Goal: Information Seeking & Learning: Learn about a topic

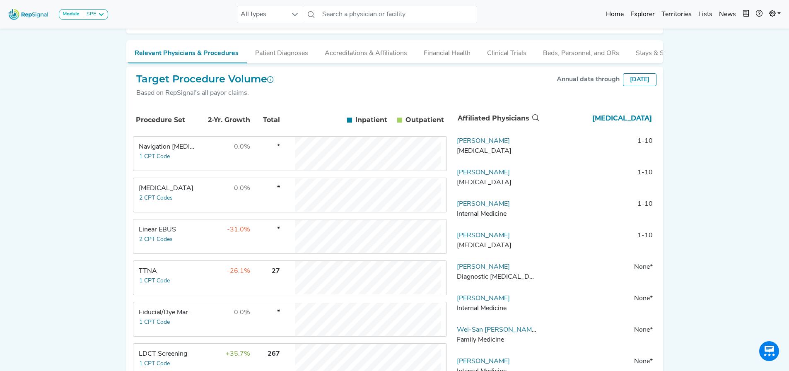
scroll to position [204, 0]
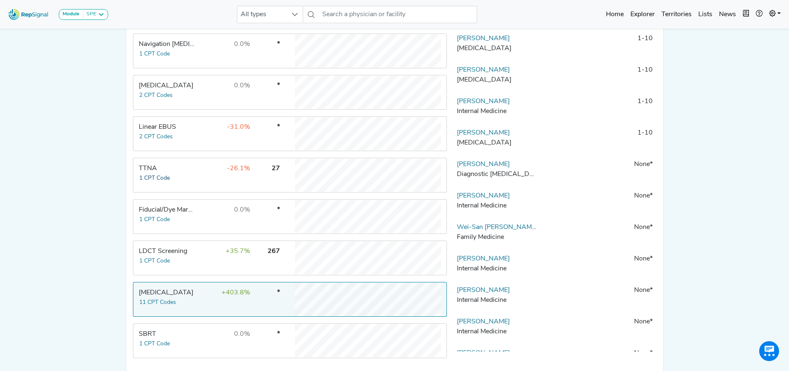
click at [156, 183] on button "1 CPT Code" at bounding box center [154, 178] width 31 height 10
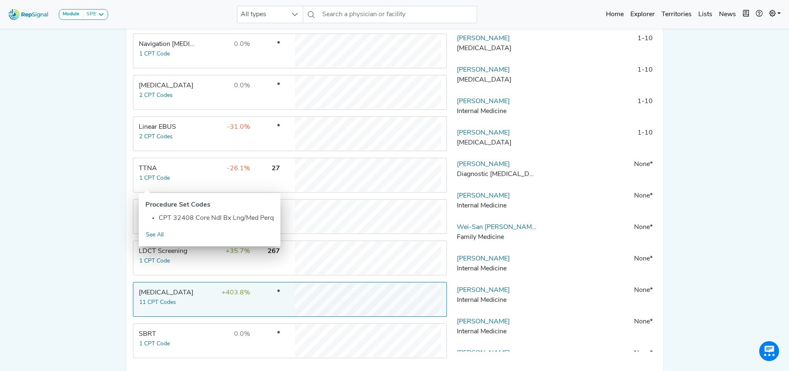
click at [183, 298] on div "[MEDICAL_DATA]" at bounding box center [167, 293] width 57 height 10
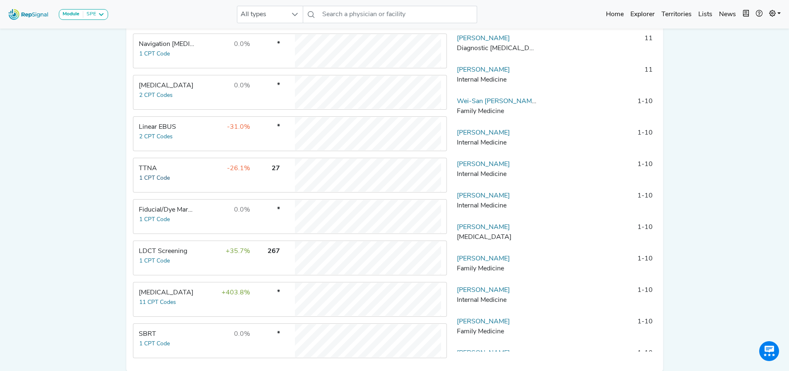
click at [156, 183] on button "1 CPT Code" at bounding box center [154, 178] width 31 height 10
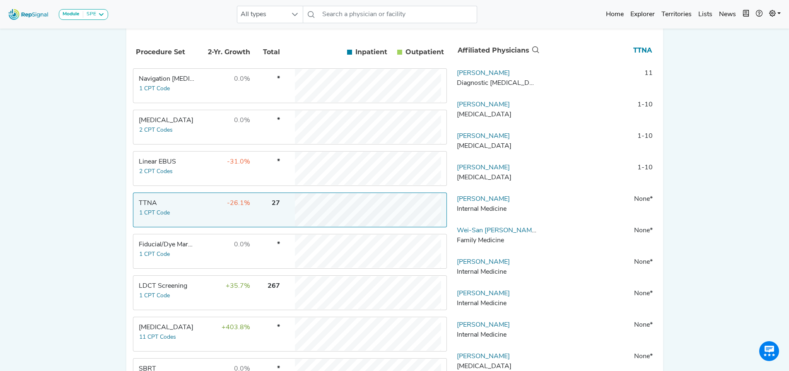
scroll to position [123, 0]
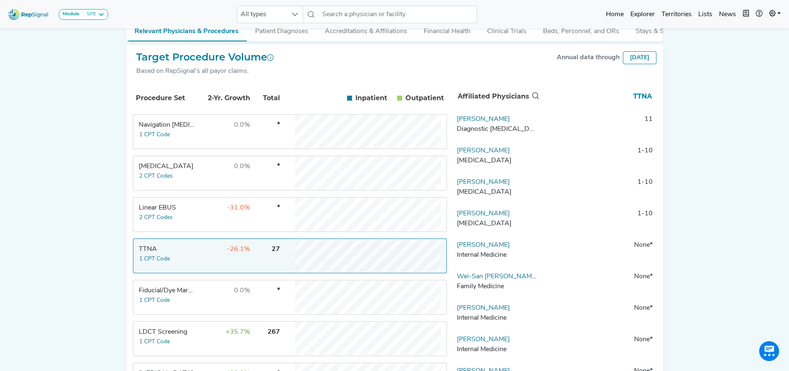
drag, startPoint x: 515, startPoint y: 125, endPoint x: 457, endPoint y: 121, distance: 57.3
click at [457, 121] on td "Vanessa Campbell Diagnostic Radiology" at bounding box center [496, 126] width 87 height 25
click at [465, 123] on link "Vanessa Campbell" at bounding box center [483, 119] width 53 height 7
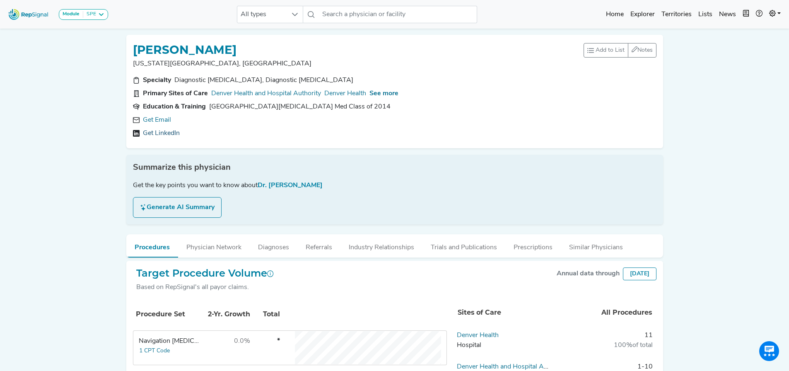
click at [164, 134] on link "Get LinkedIn" at bounding box center [161, 133] width 37 height 10
click at [214, 131] on link "https://linkedin.com/in/vanessa-campbell303" at bounding box center [178, 133] width 71 height 10
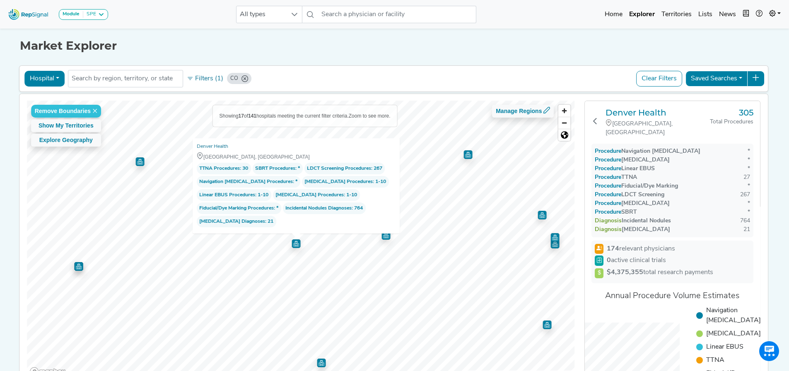
scroll to position [56, 0]
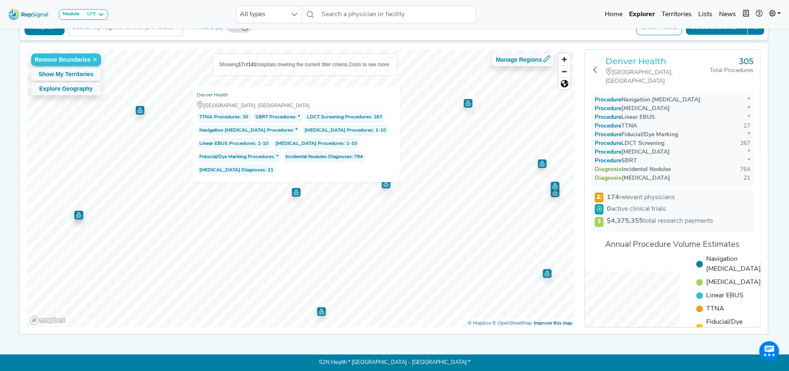
click at [625, 59] on h3 "Denver Health" at bounding box center [657, 61] width 104 height 10
click at [634, 57] on h3 "Denver Health" at bounding box center [657, 61] width 104 height 10
click at [238, 140] on span "Linear EBUS Procedures" at bounding box center [227, 144] width 56 height 8
click at [633, 57] on h3 "Denver Health" at bounding box center [657, 61] width 104 height 10
click at [633, 56] on h3 "Denver Health" at bounding box center [657, 61] width 104 height 10
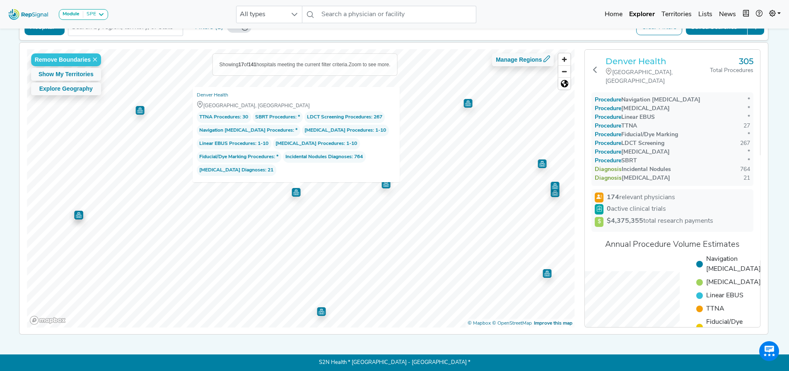
click at [632, 58] on h3 "Denver Health" at bounding box center [657, 61] width 104 height 10
click at [642, 56] on h3 "Denver Health" at bounding box center [657, 61] width 104 height 10
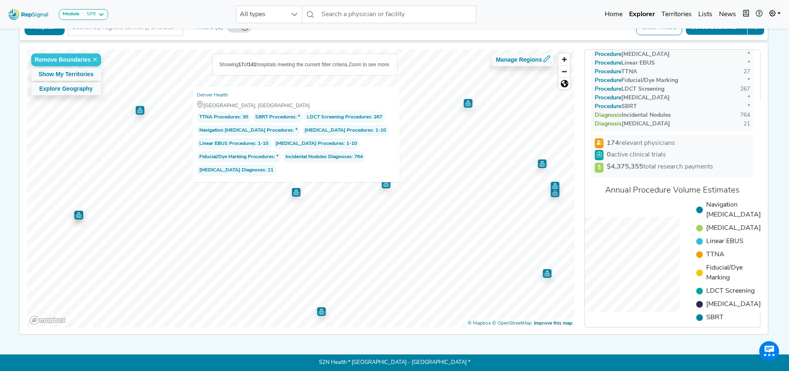
scroll to position [0, 0]
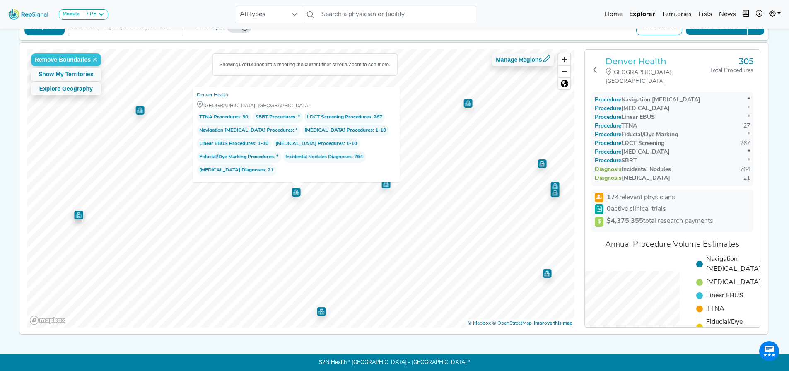
click at [624, 58] on h3 "Denver Health" at bounding box center [657, 61] width 104 height 10
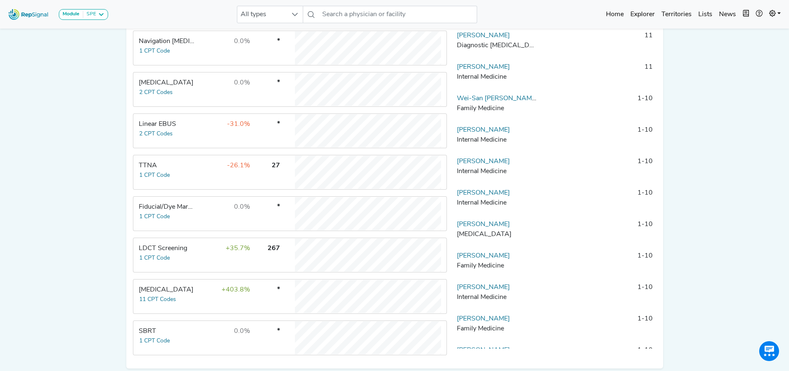
scroll to position [247, 0]
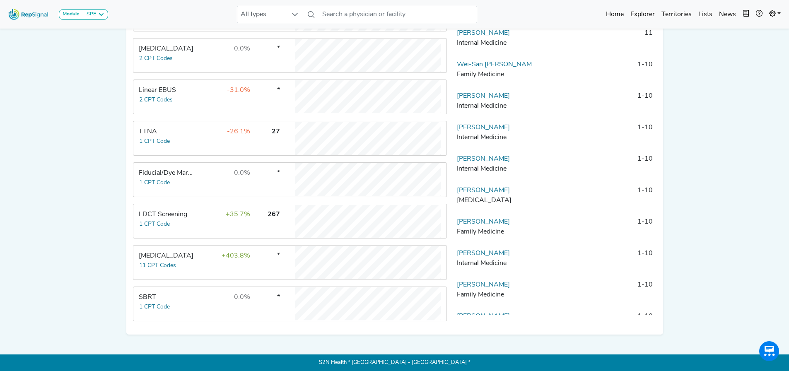
click at [202, 257] on td "+403.8%" at bounding box center [224, 262] width 54 height 33
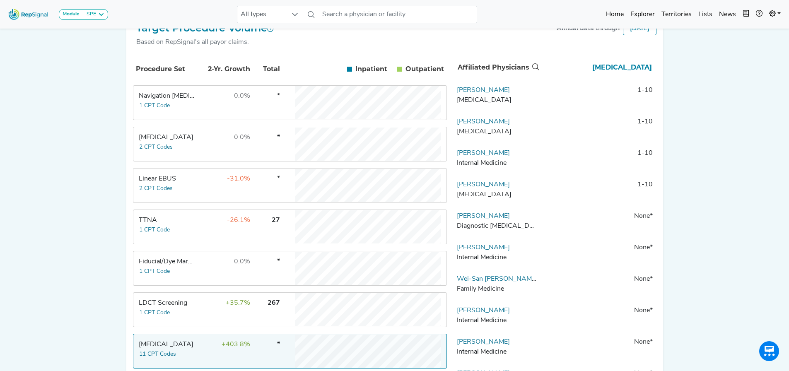
scroll to position [40, 0]
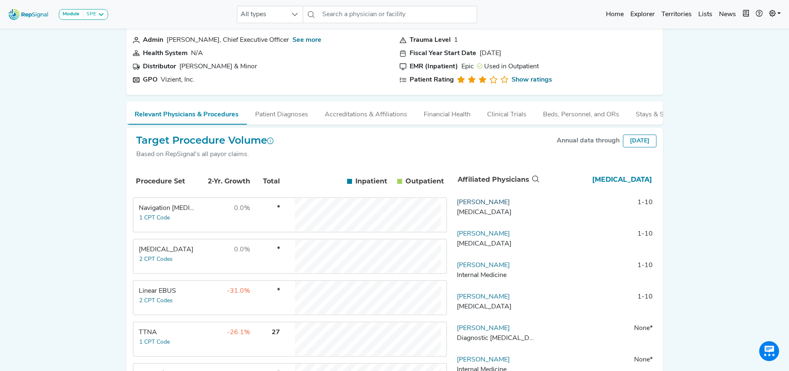
click at [477, 206] on link "Renaldo Williams" at bounding box center [483, 202] width 53 height 7
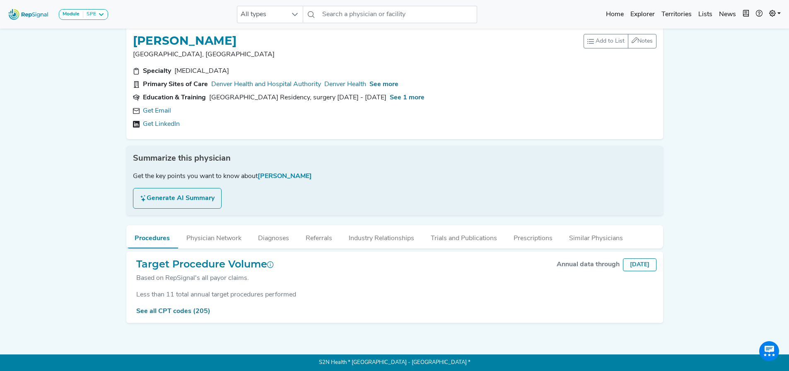
scroll to position [14, 0]
click at [187, 308] on link "See all CPT codes (205)" at bounding box center [173, 311] width 74 height 7
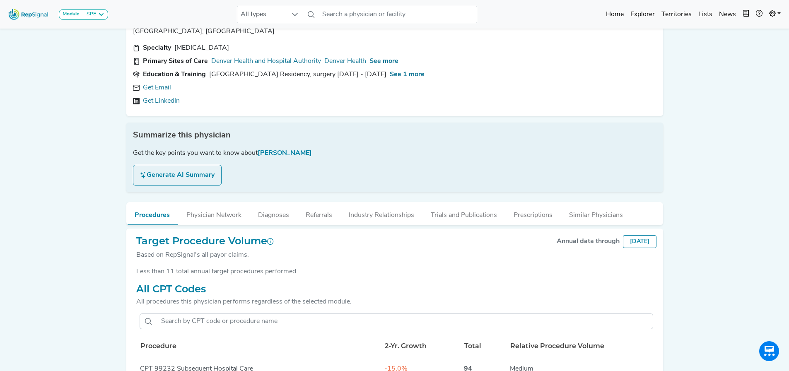
scroll to position [15, 0]
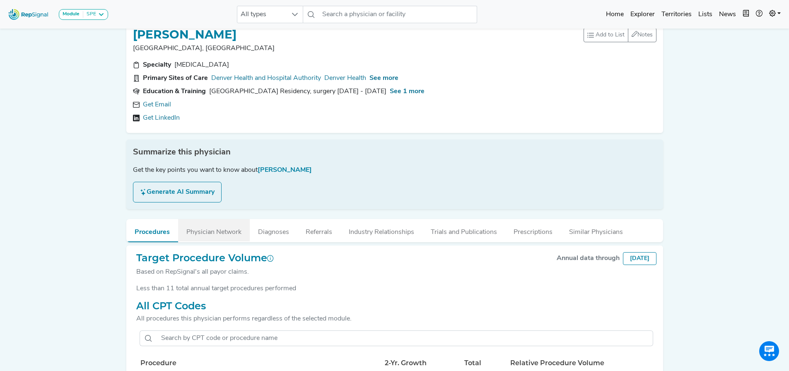
click at [211, 235] on button "Physician Network" at bounding box center [214, 230] width 72 height 22
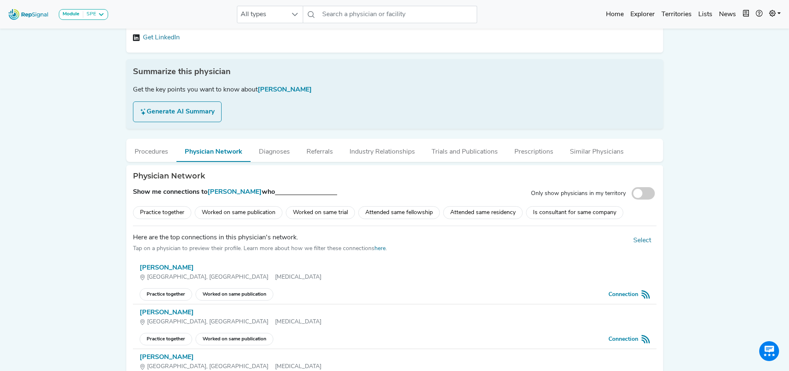
scroll to position [98, 0]
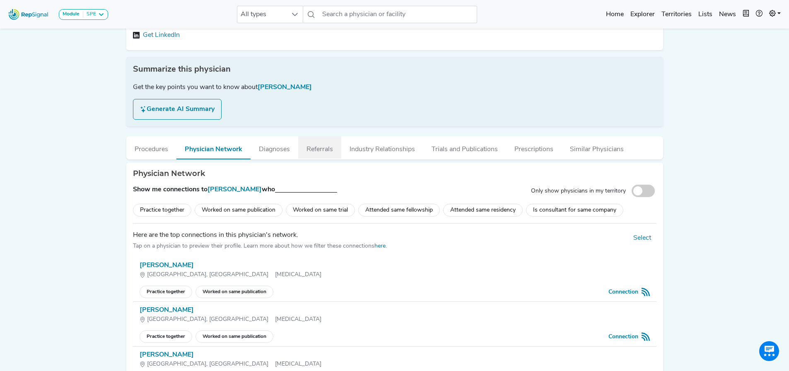
click at [317, 152] on button "Referrals" at bounding box center [319, 147] width 43 height 22
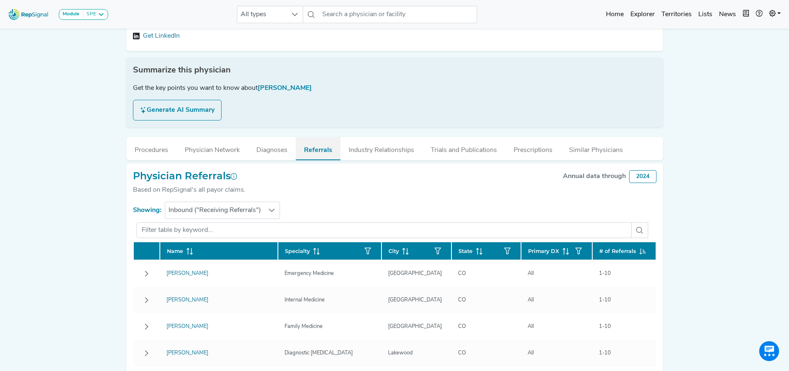
scroll to position [15, 0]
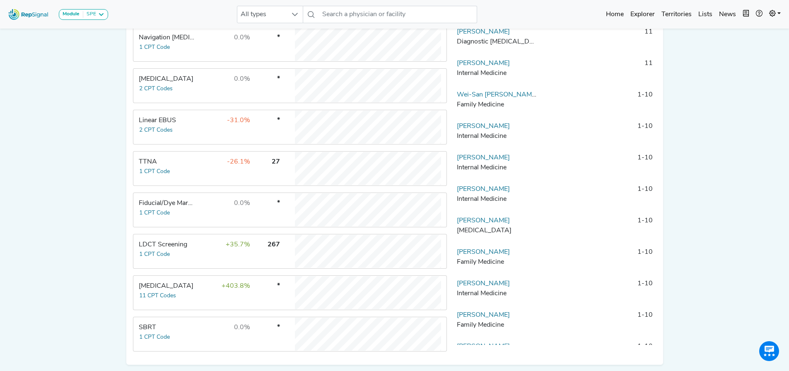
scroll to position [247, 0]
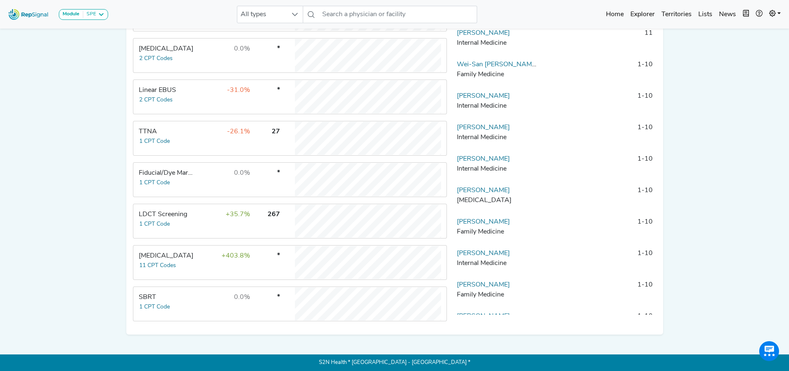
click at [169, 254] on div "[MEDICAL_DATA]" at bounding box center [167, 256] width 57 height 10
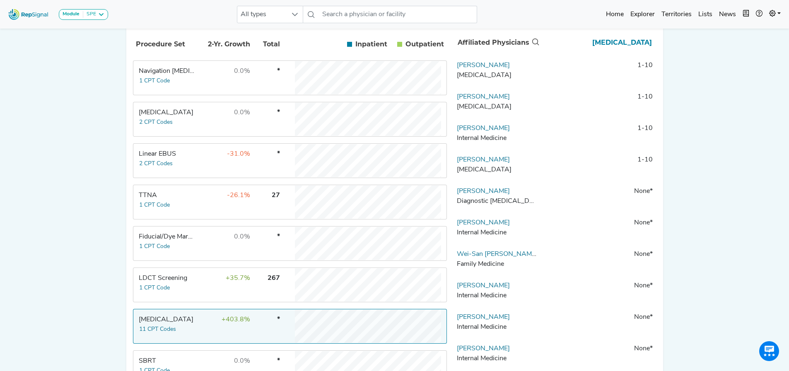
scroll to position [40, 0]
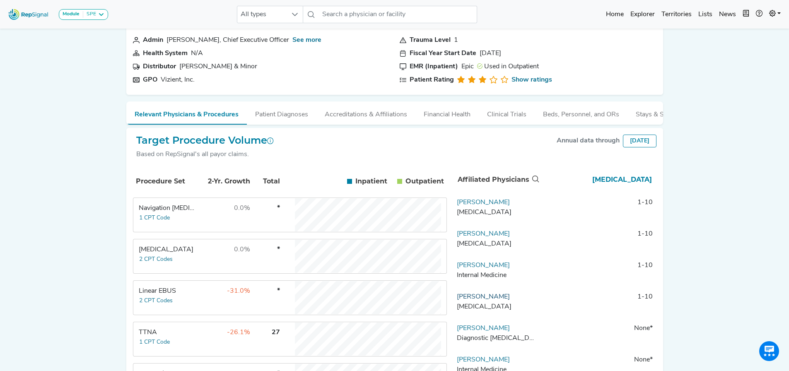
click at [492, 300] on link "Daniel Vanderploeg" at bounding box center [483, 297] width 53 height 7
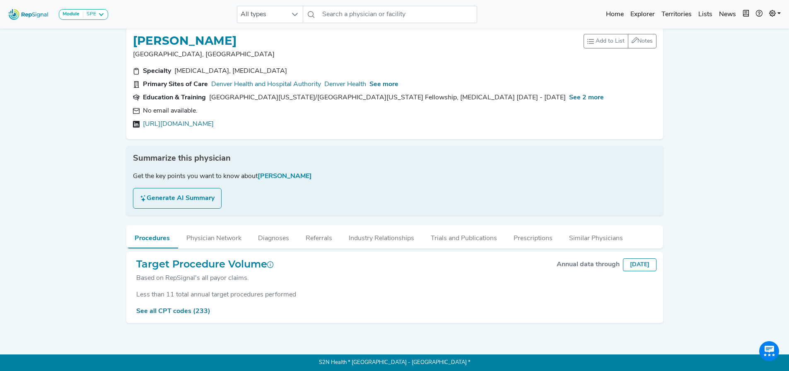
scroll to position [14, 0]
click at [390, 81] on span "See more" at bounding box center [383, 84] width 29 height 7
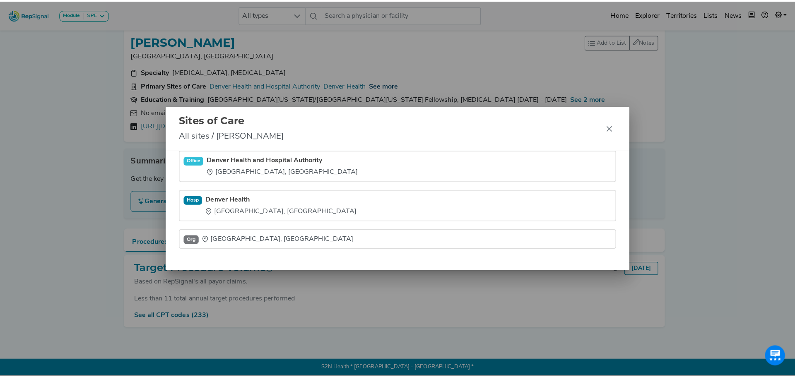
scroll to position [8, 0]
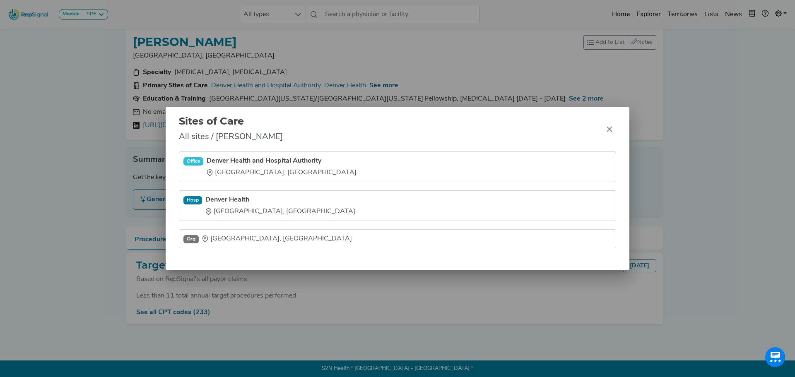
click at [236, 200] on link "Denver Health" at bounding box center [280, 200] width 150 height 10
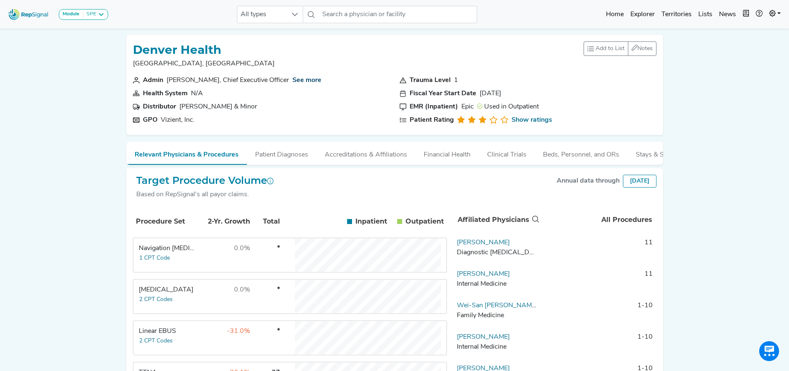
click at [299, 81] on link "See more" at bounding box center [306, 80] width 29 height 7
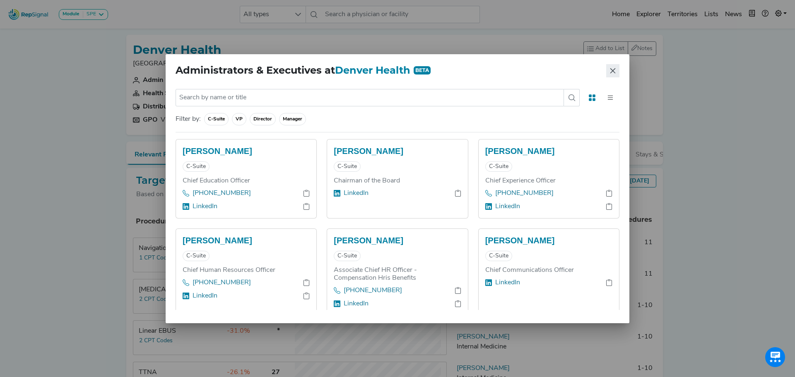
click at [612, 72] on icon "Close" at bounding box center [612, 70] width 5 height 5
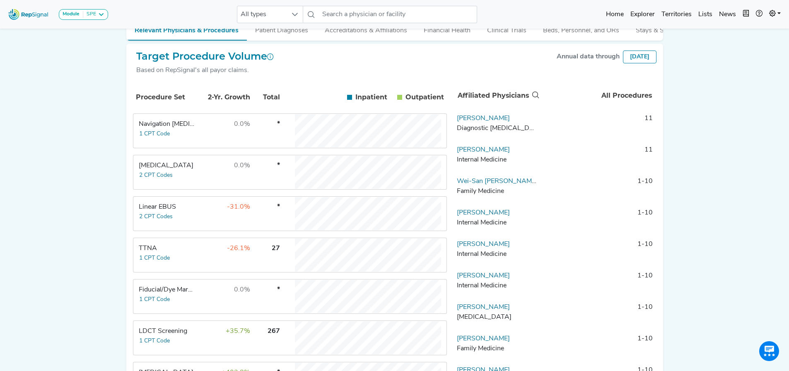
scroll to position [247, 0]
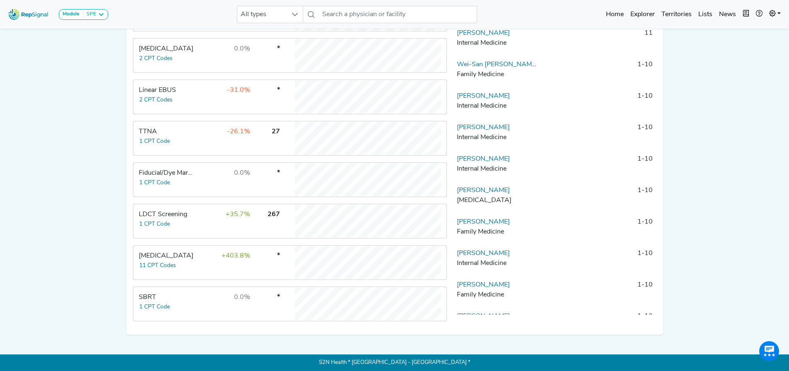
click at [195, 267] on td "Thoracic Surgery 11 CPT Codes" at bounding box center [165, 262] width 62 height 33
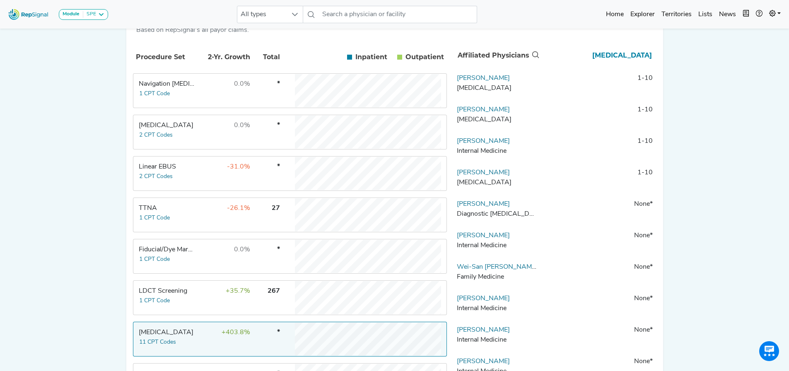
drag, startPoint x: 472, startPoint y: 147, endPoint x: 440, endPoint y: 152, distance: 32.3
click at [472, 144] on link "Fredric Pieracci" at bounding box center [483, 141] width 53 height 7
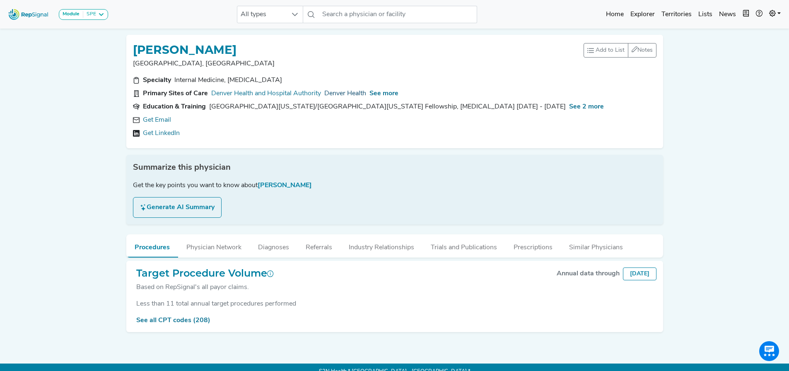
scroll to position [14, 0]
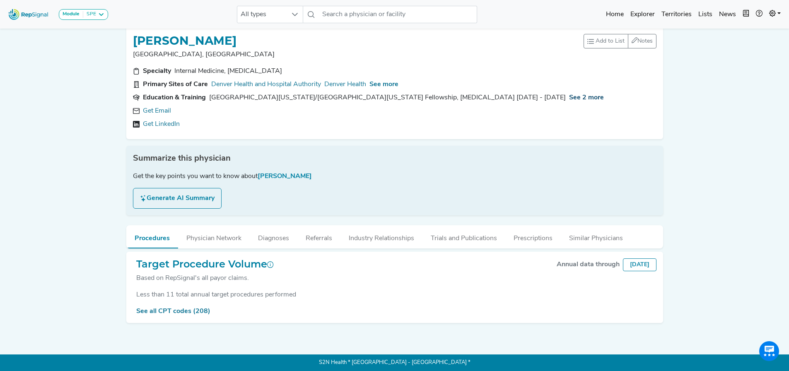
click at [592, 94] on span "See 2 more" at bounding box center [586, 97] width 35 height 7
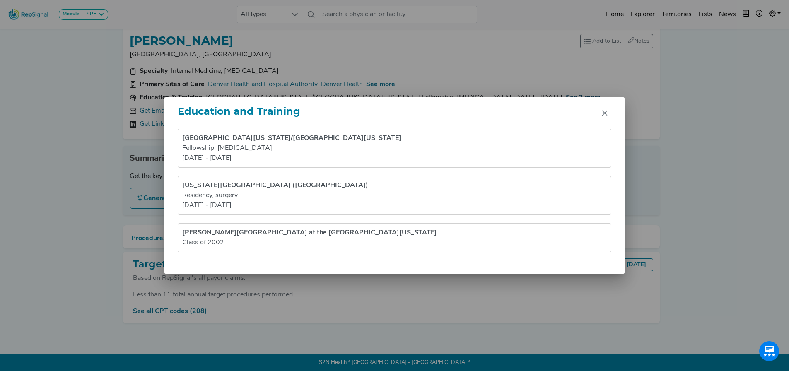
scroll to position [8, 0]
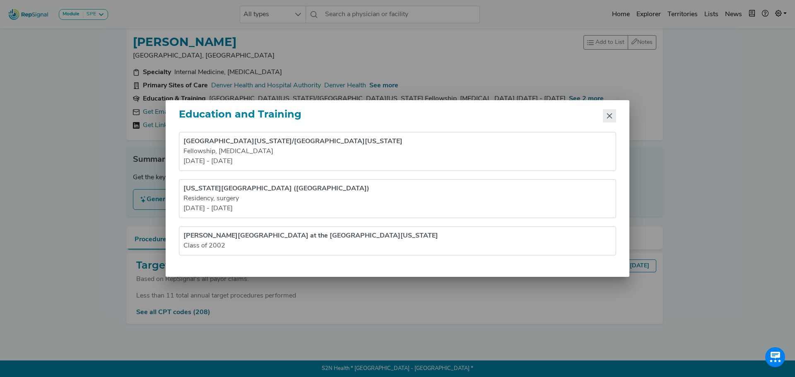
click at [610, 113] on icon "Close" at bounding box center [609, 116] width 7 height 7
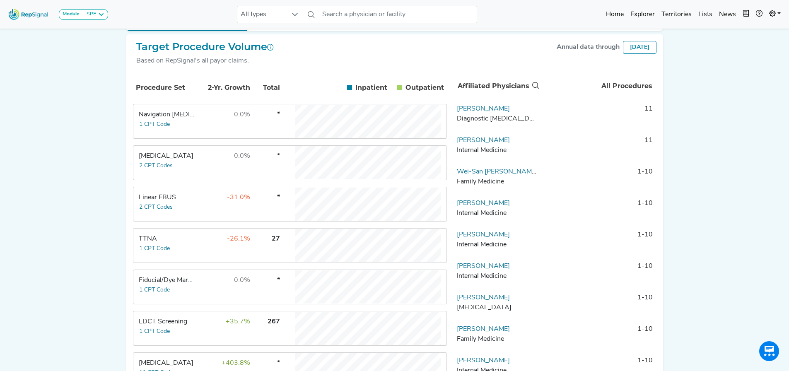
scroll to position [207, 0]
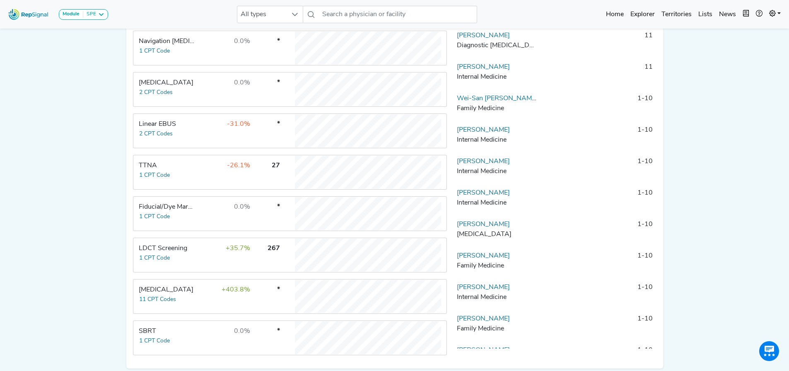
click at [178, 127] on div "Linear EBUS" at bounding box center [167, 124] width 57 height 10
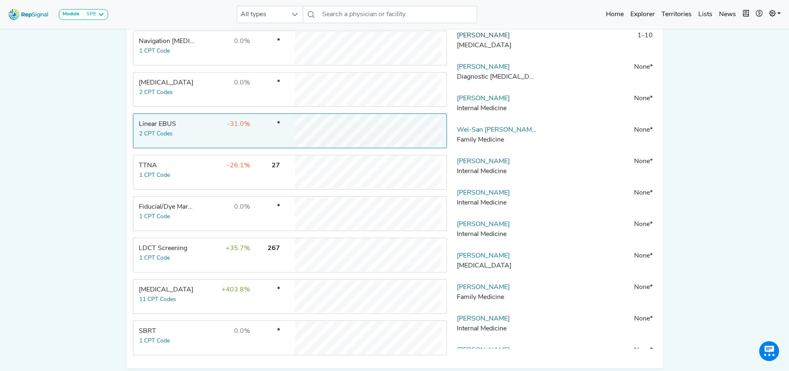
click at [503, 39] on link "[PERSON_NAME]" at bounding box center [483, 35] width 53 height 7
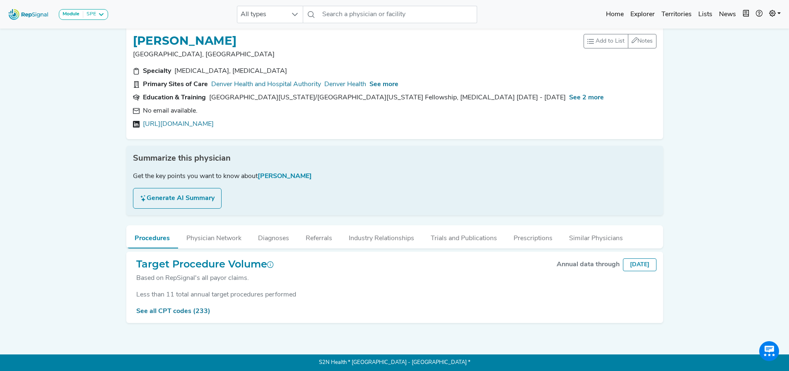
scroll to position [14, 0]
click at [274, 236] on button "Diagnoses" at bounding box center [274, 236] width 48 height 22
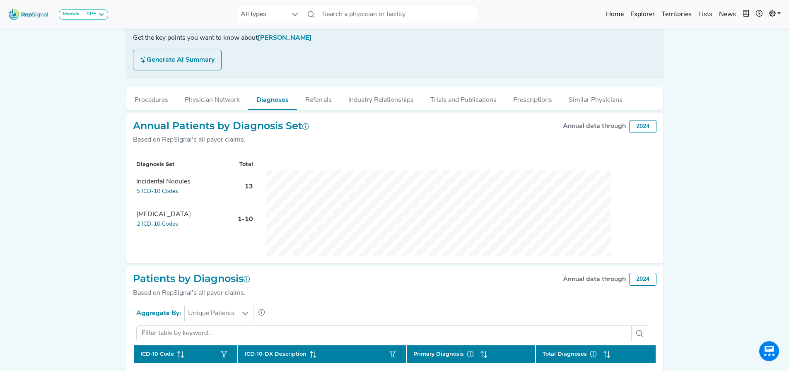
scroll to position [166, 0]
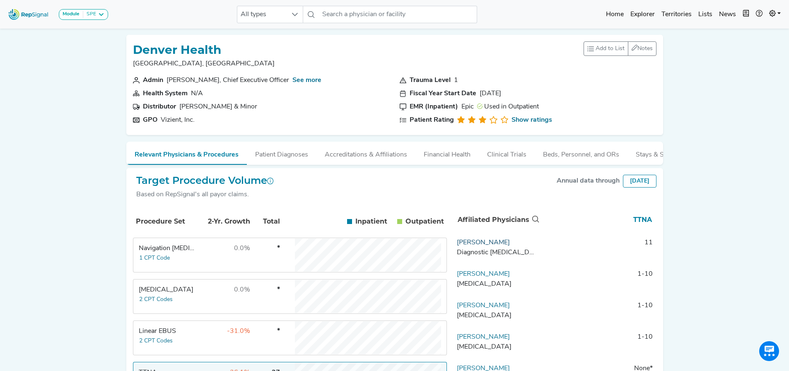
click at [492, 246] on link "[PERSON_NAME]" at bounding box center [483, 242] width 53 height 7
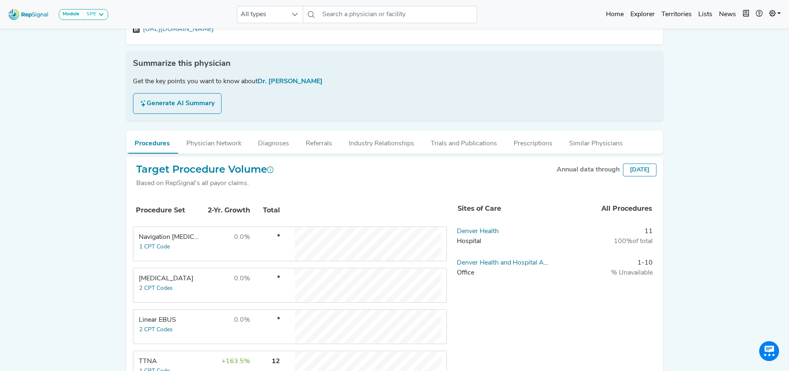
scroll to position [4, 0]
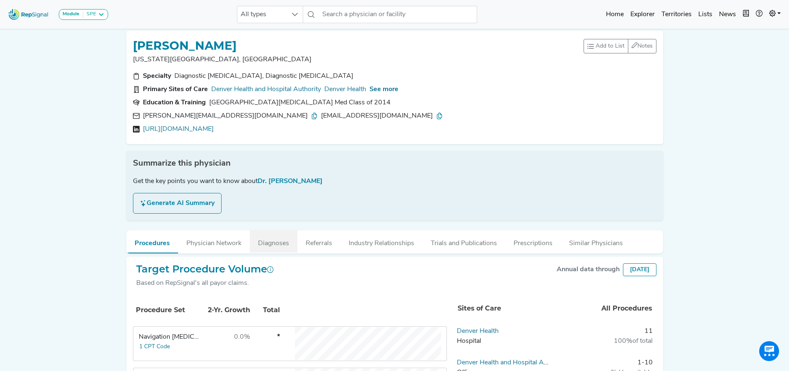
click at [276, 243] on button "Diagnoses" at bounding box center [274, 241] width 48 height 22
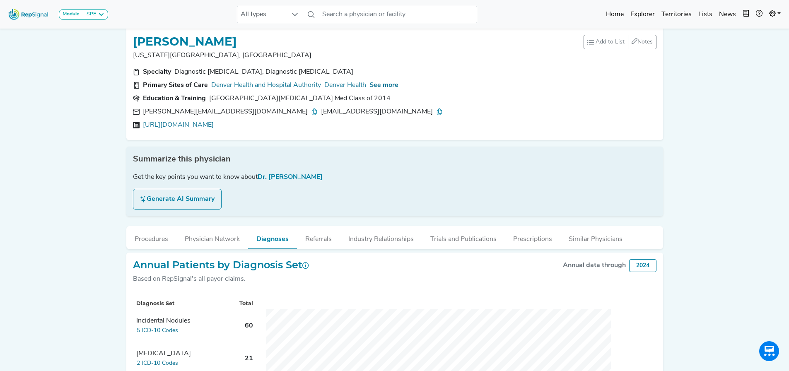
scroll to position [0, 0]
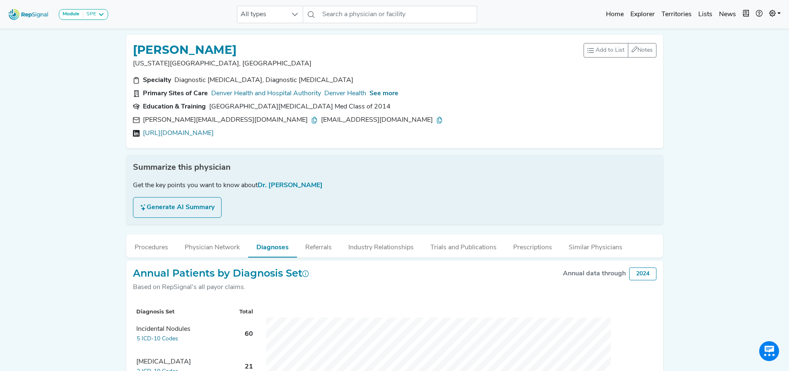
drag, startPoint x: 273, startPoint y: 48, endPoint x: 134, endPoint y: 46, distance: 139.1
click at [134, 46] on div "VANESSA CAMPBELL" at bounding box center [358, 49] width 450 height 16
copy h1 "VANESSA CAMPBELL"
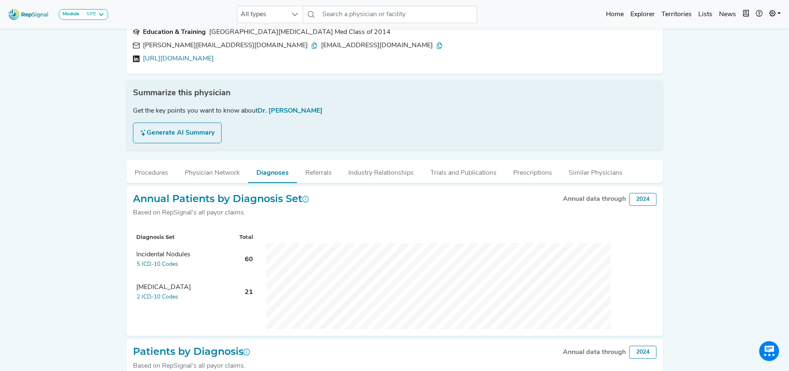
scroll to position [166, 0]
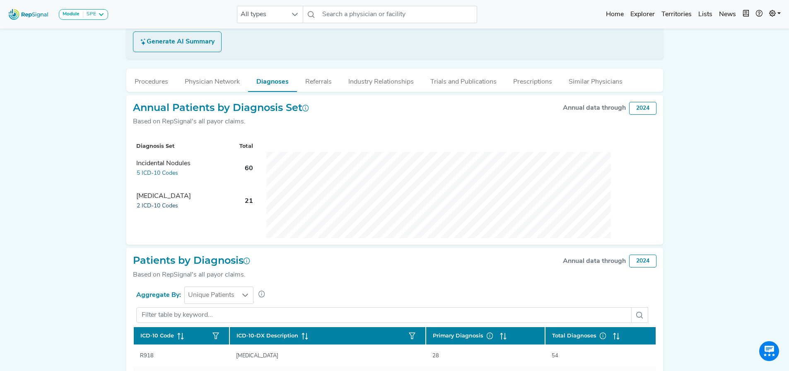
click at [152, 205] on button "2 ICD-10 Codes" at bounding box center [157, 206] width 42 height 10
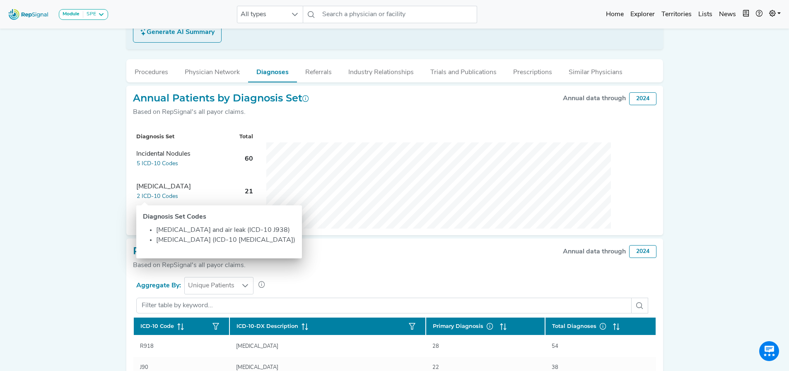
scroll to position [171, 0]
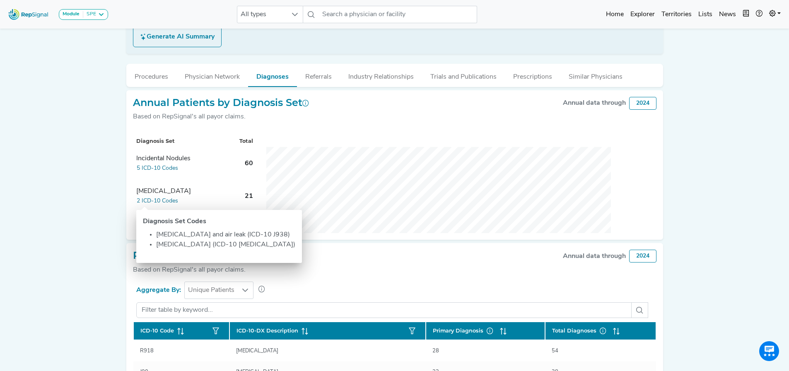
click at [716, 277] on div "Module SPE Bronchoscopy Disposable Bronchoscope SBRT SPE TTNA Thoracic Surgery …" at bounding box center [394, 203] width 789 height 749
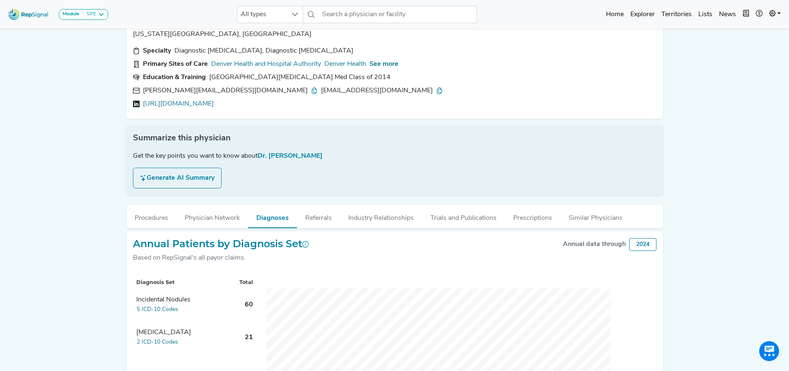
scroll to position [5, 0]
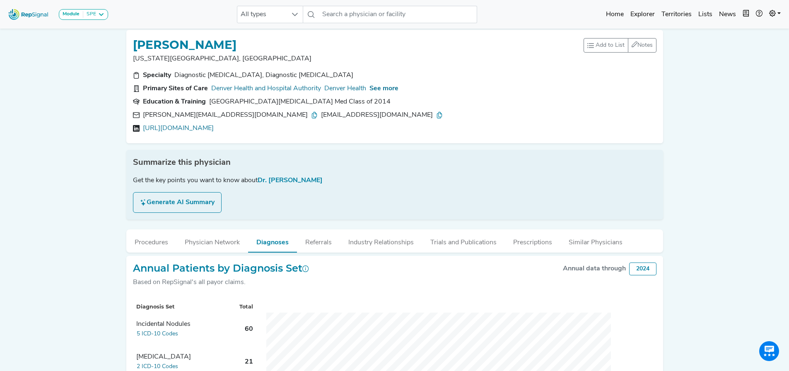
drag, startPoint x: 265, startPoint y: 43, endPoint x: 137, endPoint y: 42, distance: 128.8
click at [137, 42] on div "VANESSA CAMPBELL" at bounding box center [358, 44] width 450 height 16
copy h1 "VANESSA CAMPBELL"
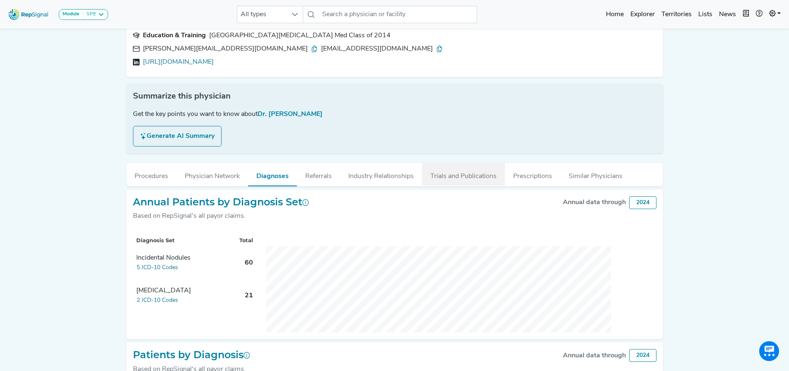
scroll to position [88, 0]
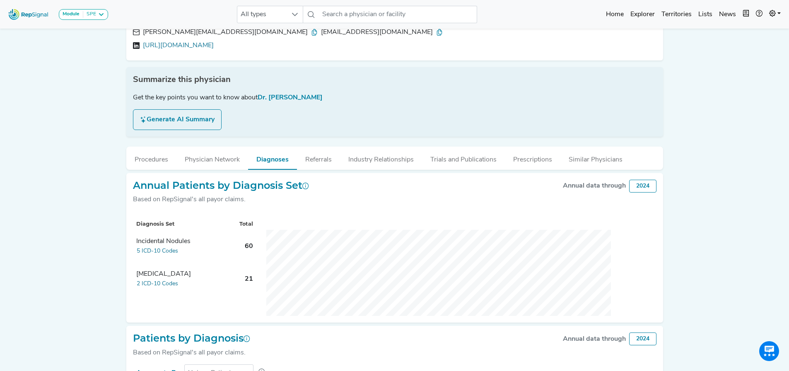
click at [766, 228] on div "Module SPE Bronchoscopy Disposable Bronchoscope SBRT SPE TTNA Thoracic Surgery …" at bounding box center [394, 286] width 789 height 749
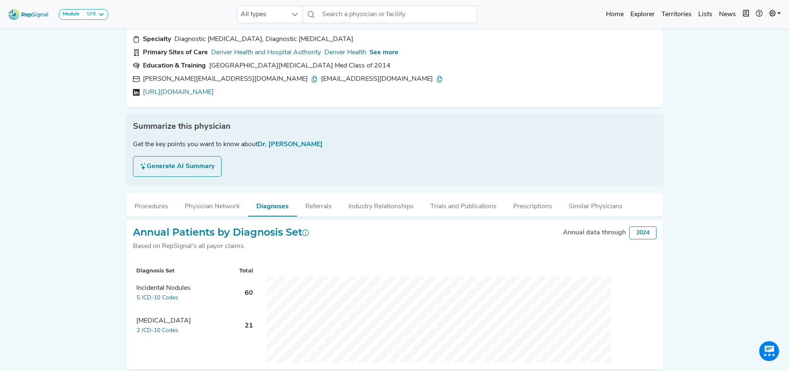
scroll to position [0, 0]
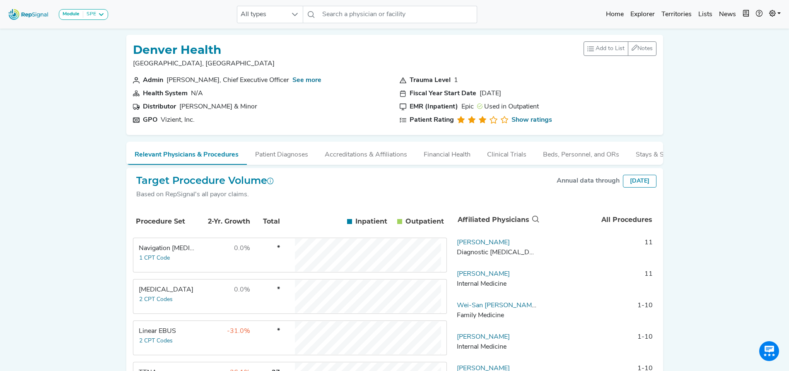
scroll to position [124, 0]
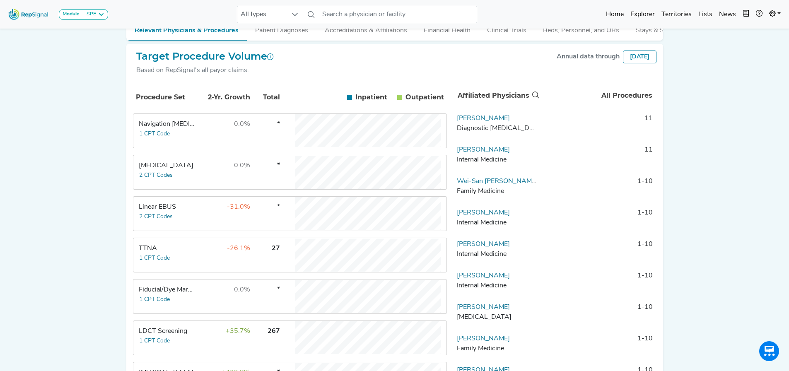
click at [151, 253] on div "TTNA" at bounding box center [167, 248] width 57 height 10
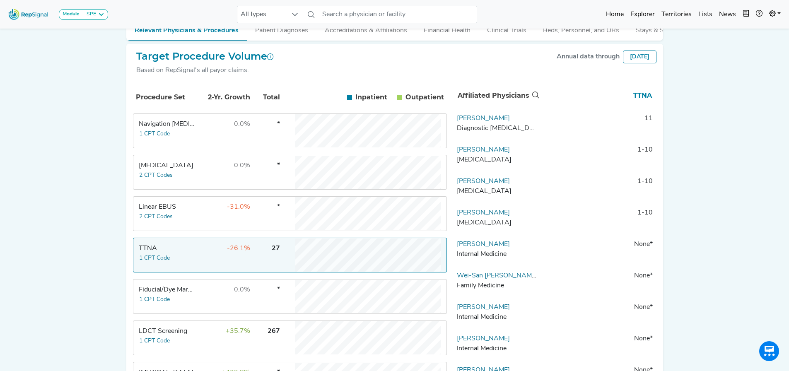
click at [279, 29] on button "Patient Diagnoses" at bounding box center [282, 28] width 70 height 22
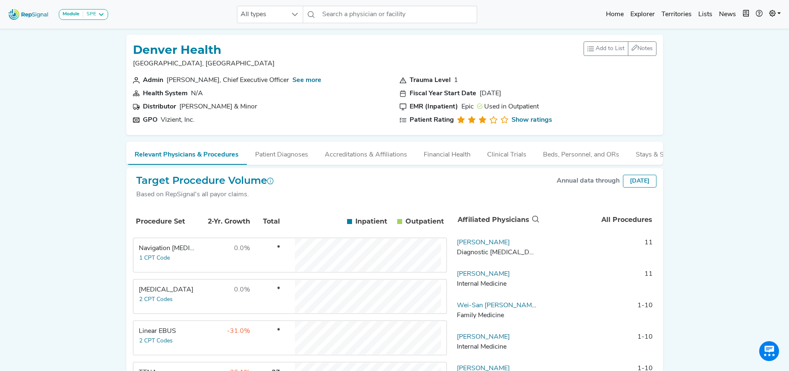
scroll to position [207, 0]
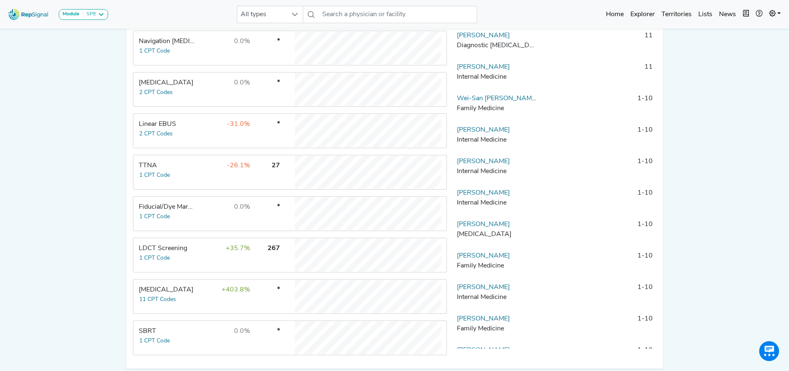
click at [161, 292] on div "[MEDICAL_DATA]" at bounding box center [167, 290] width 57 height 10
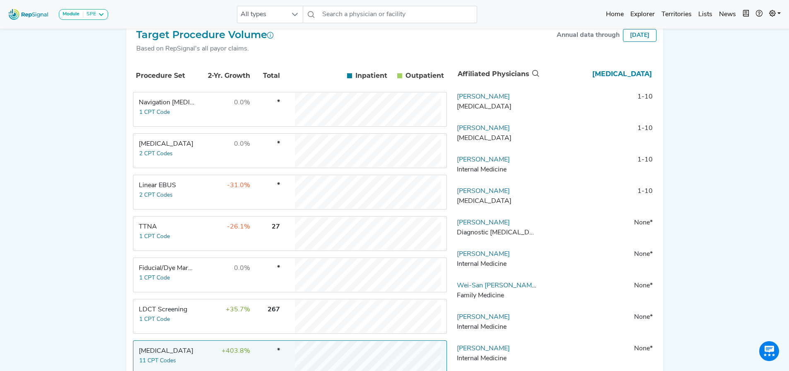
scroll to position [83, 0]
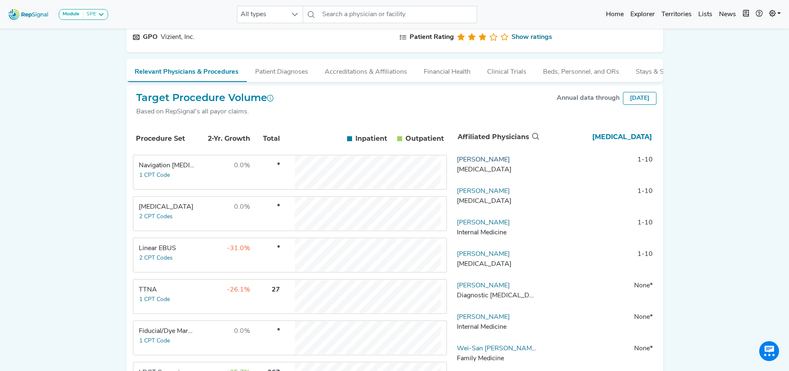
click at [481, 163] on link "[PERSON_NAME]" at bounding box center [483, 159] width 53 height 7
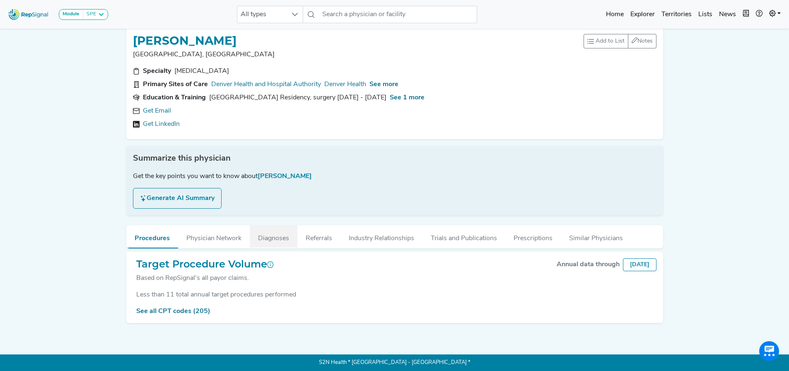
click at [279, 235] on button "Diagnoses" at bounding box center [274, 236] width 48 height 22
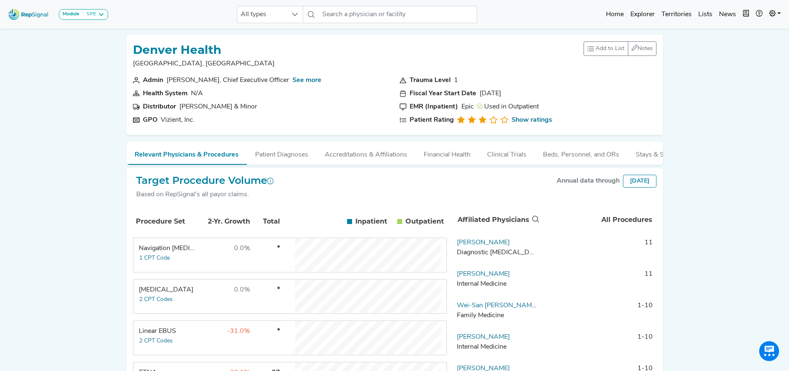
scroll to position [166, 0]
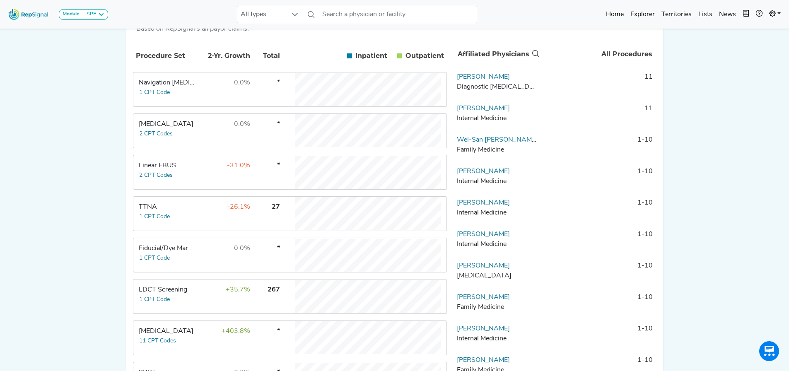
click at [193, 336] on div "[MEDICAL_DATA]" at bounding box center [167, 331] width 57 height 10
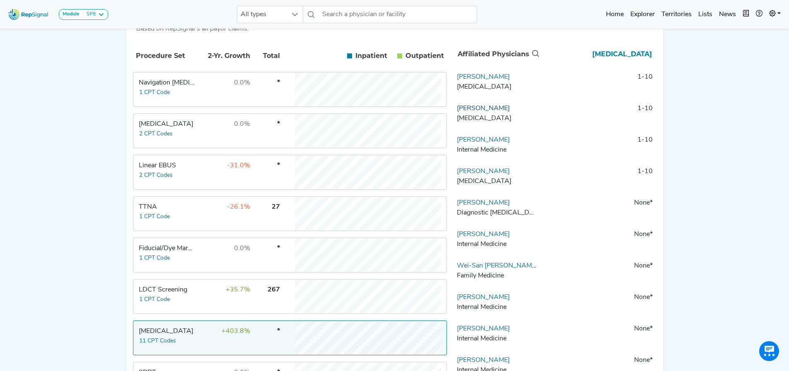
click at [498, 112] on link "[PERSON_NAME]" at bounding box center [483, 108] width 53 height 7
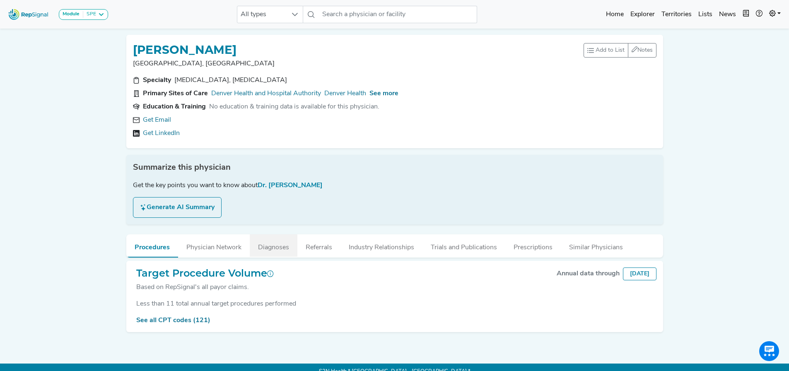
click at [267, 248] on button "Diagnoses" at bounding box center [274, 245] width 48 height 22
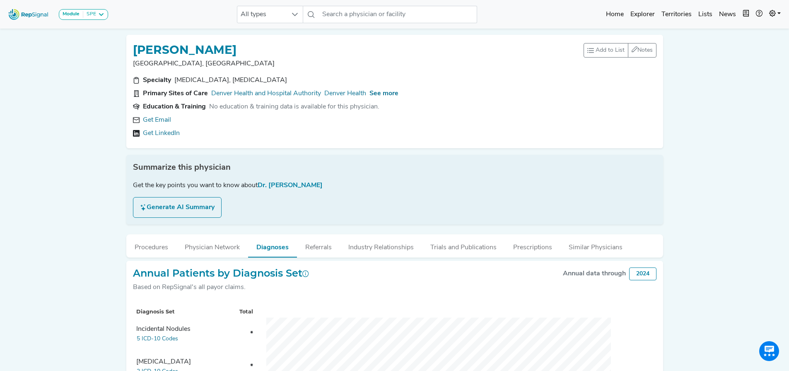
scroll to position [207, 0]
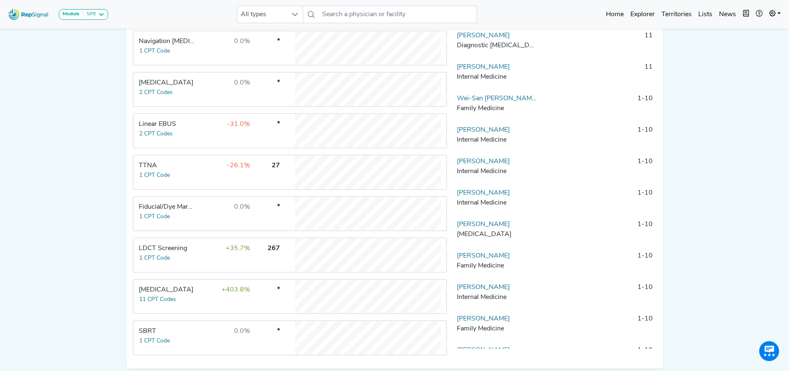
scroll to position [41, 0]
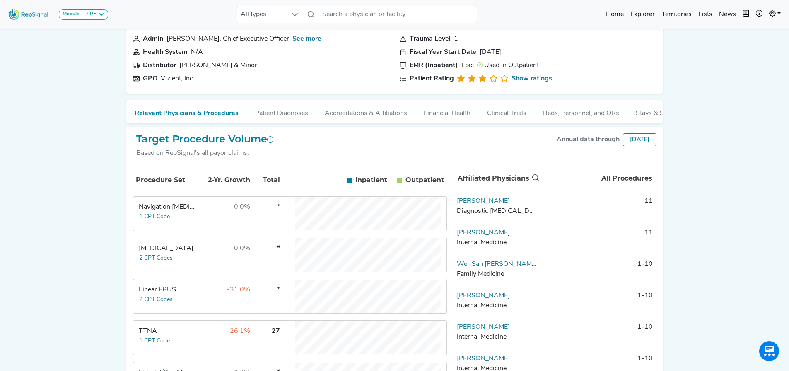
click at [641, 143] on div "[DATE]" at bounding box center [640, 139] width 34 height 13
click at [640, 146] on div "[DATE]" at bounding box center [640, 139] width 34 height 13
click at [278, 112] on button "Patient Diagnoses" at bounding box center [282, 111] width 70 height 22
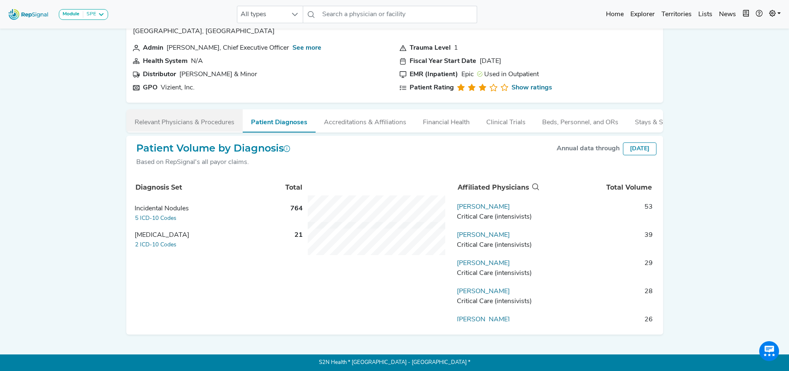
click at [195, 114] on button "Relevant Physicians & Procedures" at bounding box center [184, 120] width 116 height 22
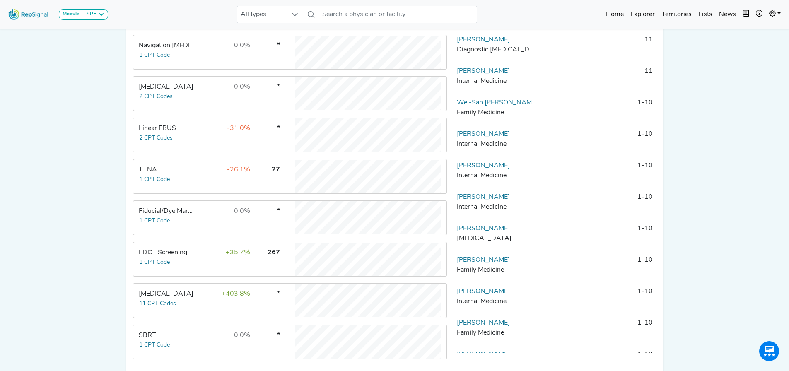
scroll to position [204, 0]
click at [168, 298] on div "[MEDICAL_DATA]" at bounding box center [167, 293] width 57 height 10
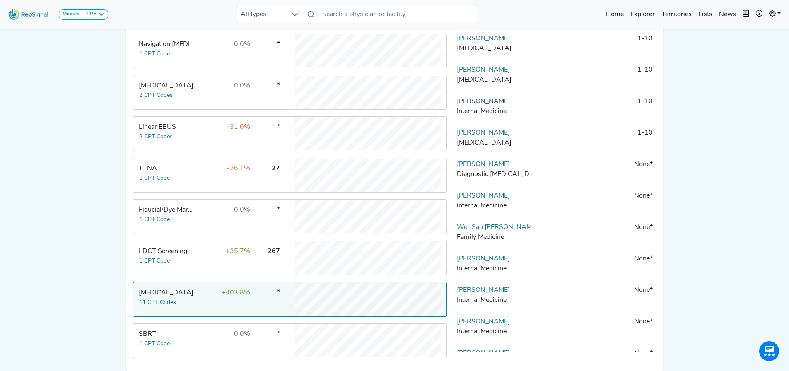
click at [489, 105] on link "[PERSON_NAME]" at bounding box center [483, 101] width 53 height 7
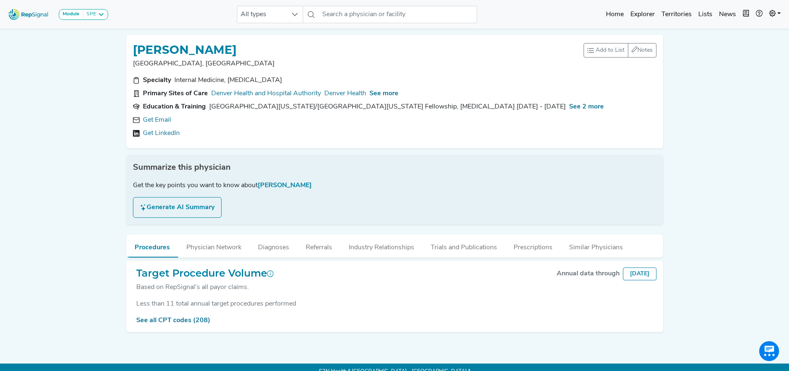
scroll to position [14, 0]
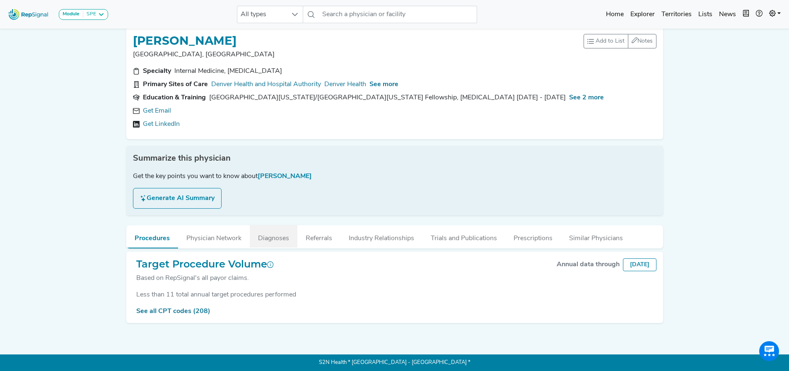
click at [263, 230] on button "Diagnoses" at bounding box center [274, 236] width 48 height 22
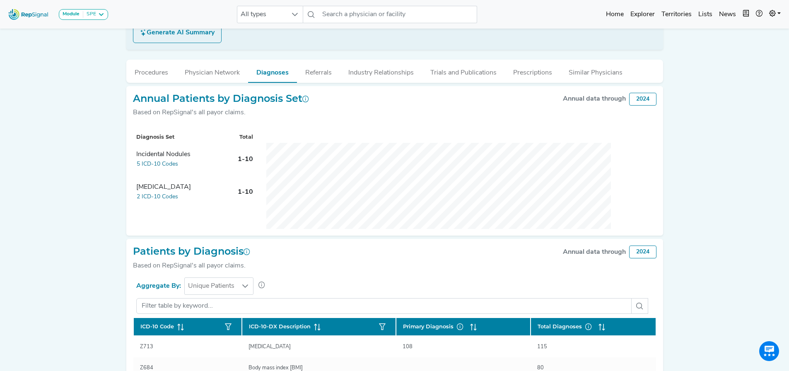
scroll to position [111, 0]
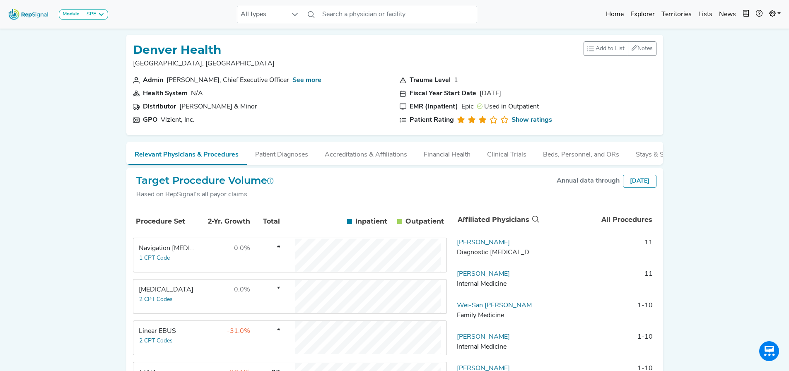
scroll to position [247, 0]
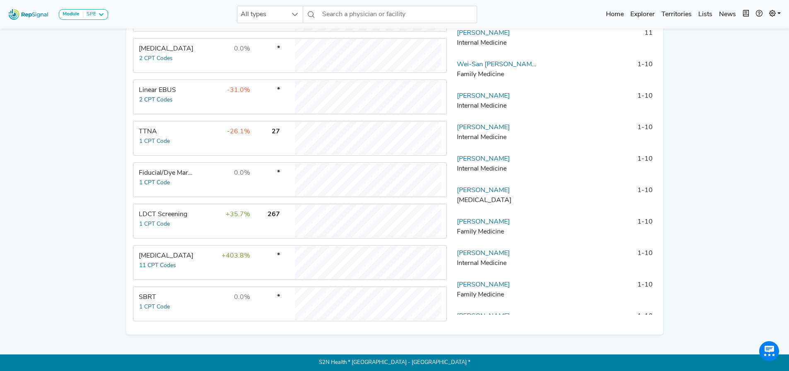
click at [192, 89] on div "Linear EBUS" at bounding box center [167, 90] width 57 height 10
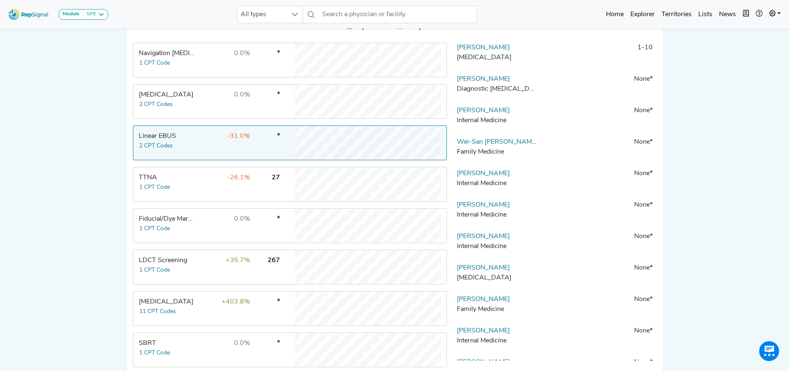
scroll to position [123, 0]
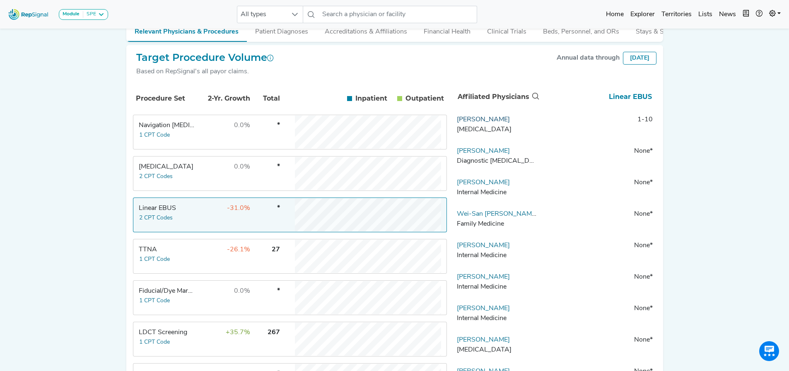
click at [505, 123] on link "[PERSON_NAME]" at bounding box center [483, 119] width 53 height 7
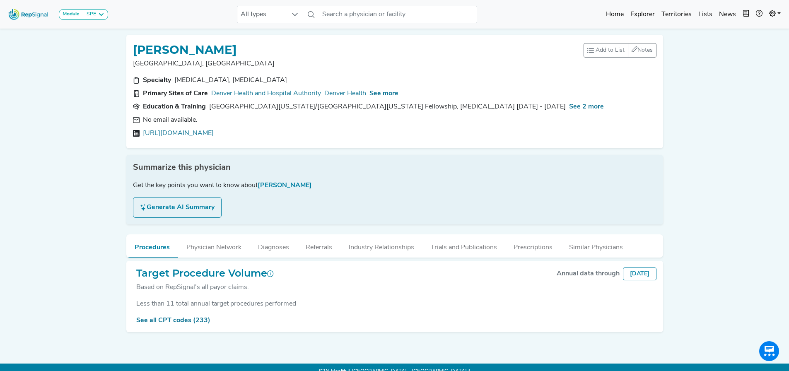
scroll to position [14, 0]
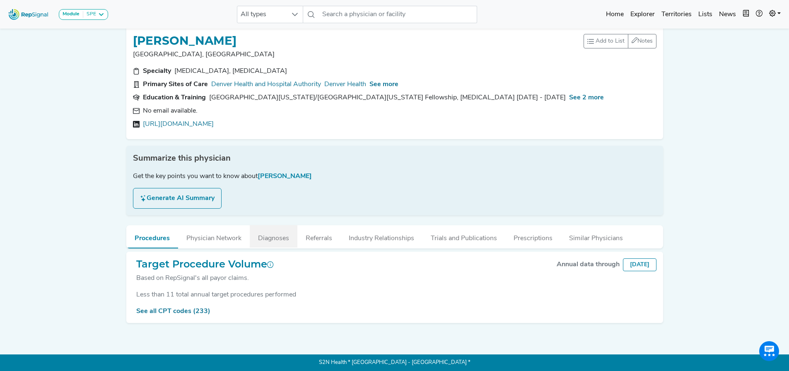
click at [274, 232] on button "Diagnoses" at bounding box center [274, 236] width 48 height 22
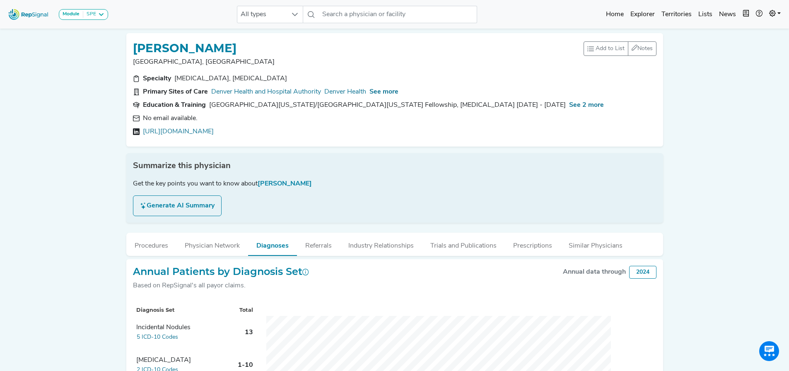
scroll to position [0, 0]
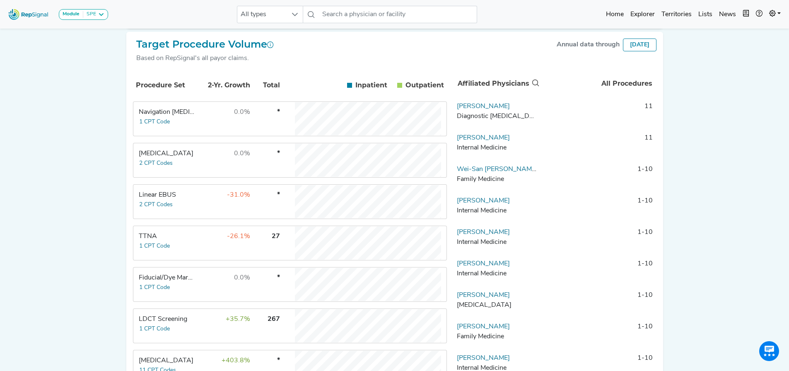
scroll to position [247, 0]
